Goal: Browse casually: Explore the website without a specific task or goal

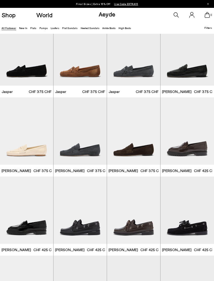
scroll to position [111, 0]
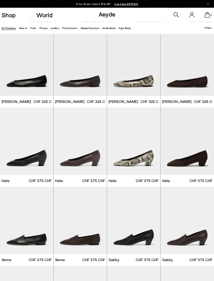
scroll to position [557, 0]
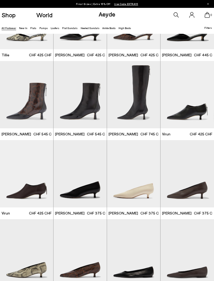
scroll to position [925, 0]
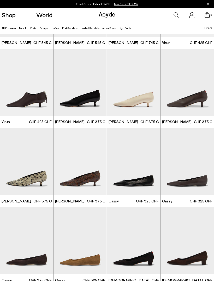
scroll to position [980, 0]
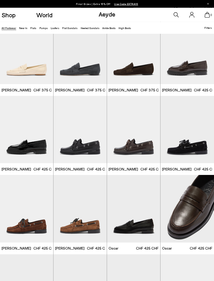
scroll to position [175, 0]
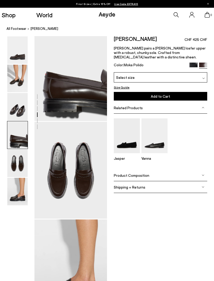
scroll to position [291, 0]
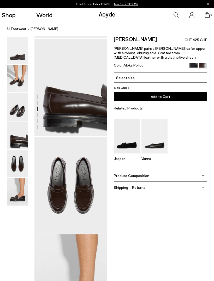
click at [16, 181] on img at bounding box center [17, 191] width 20 height 27
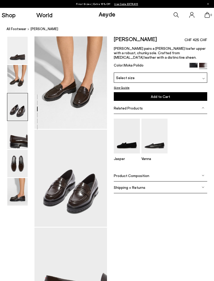
scroll to position [98, 0]
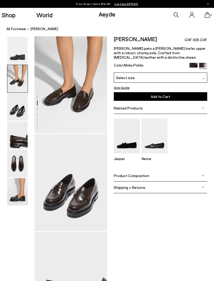
click at [87, 75] on div at bounding box center [53, 231] width 107 height 585
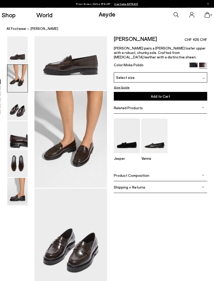
scroll to position [0, 0]
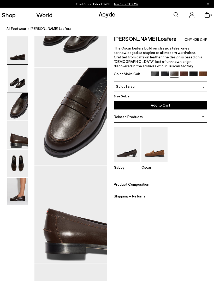
scroll to position [98, 0]
